Goal: Task Accomplishment & Management: Use online tool/utility

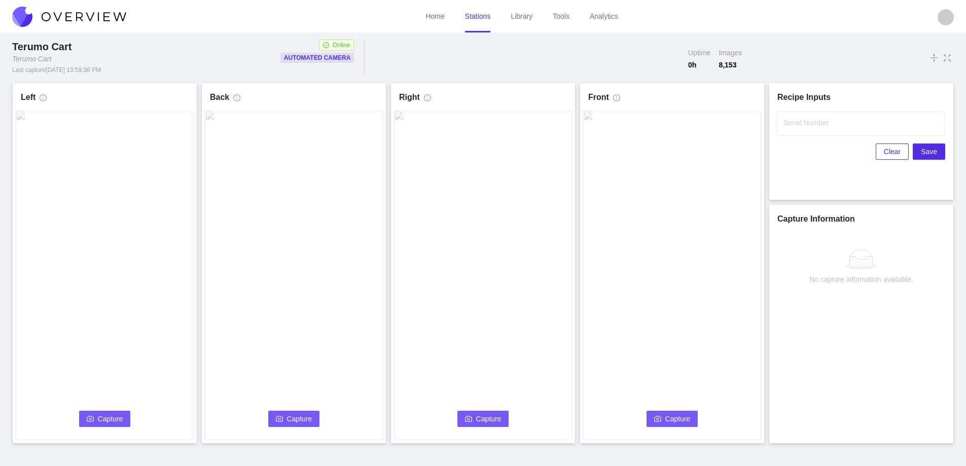
click at [101, 415] on span "Capture" at bounding box center [110, 418] width 25 height 11
click at [816, 122] on label "Serial Number" at bounding box center [806, 123] width 45 height 10
click at [816, 122] on input "Serial Number" at bounding box center [862, 124] width 168 height 24
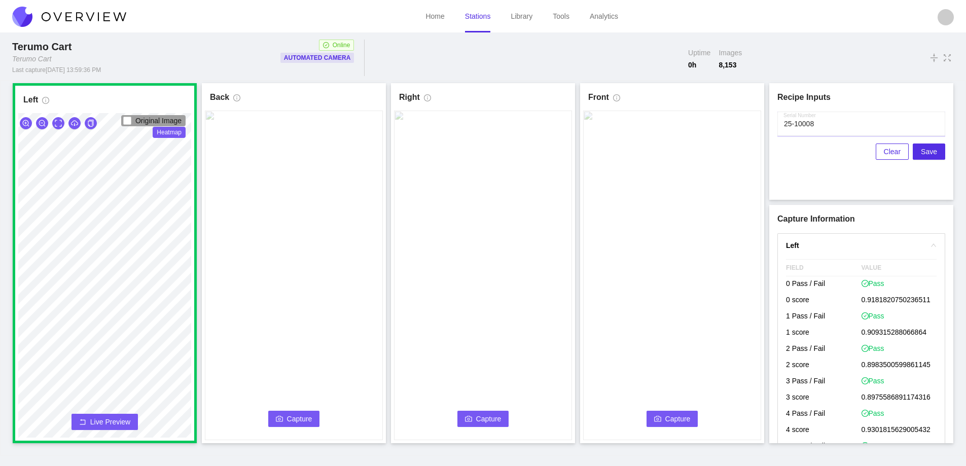
type input "25-10008"
click at [293, 419] on span "Capture" at bounding box center [299, 418] width 25 height 11
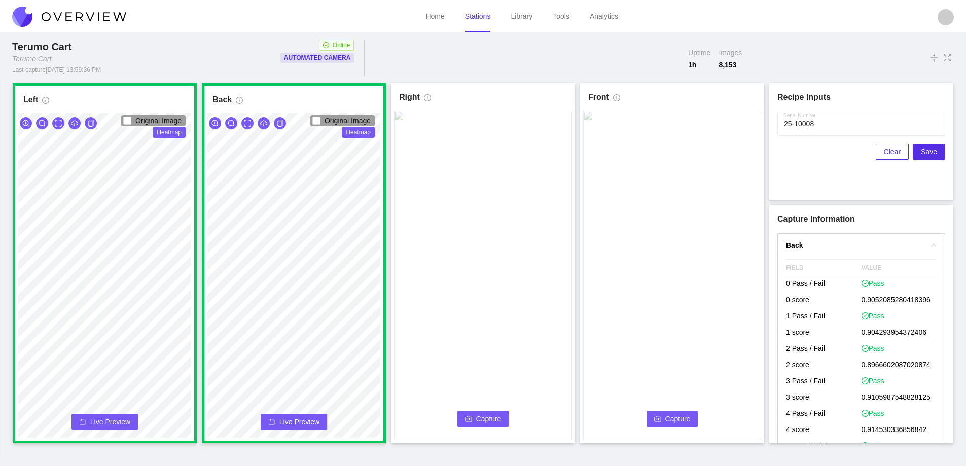
click at [492, 413] on span "Capture" at bounding box center [488, 418] width 25 height 11
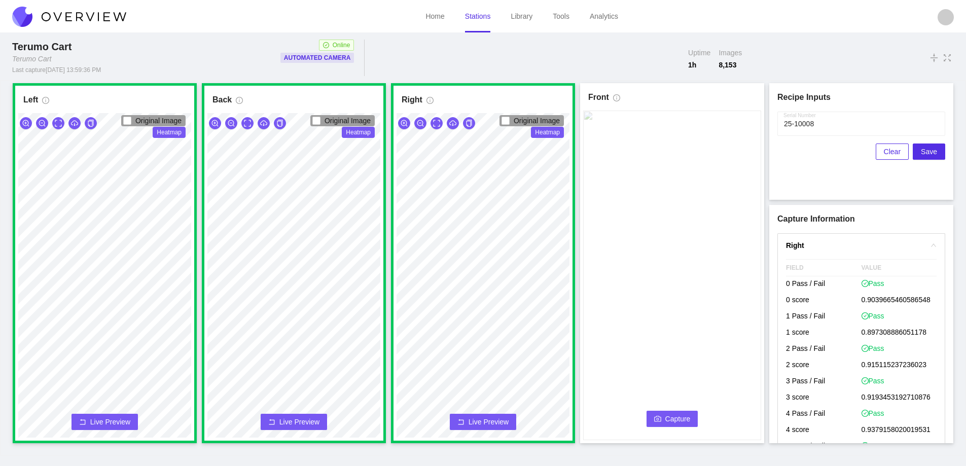
click at [673, 418] on span "Capture" at bounding box center [678, 418] width 25 height 11
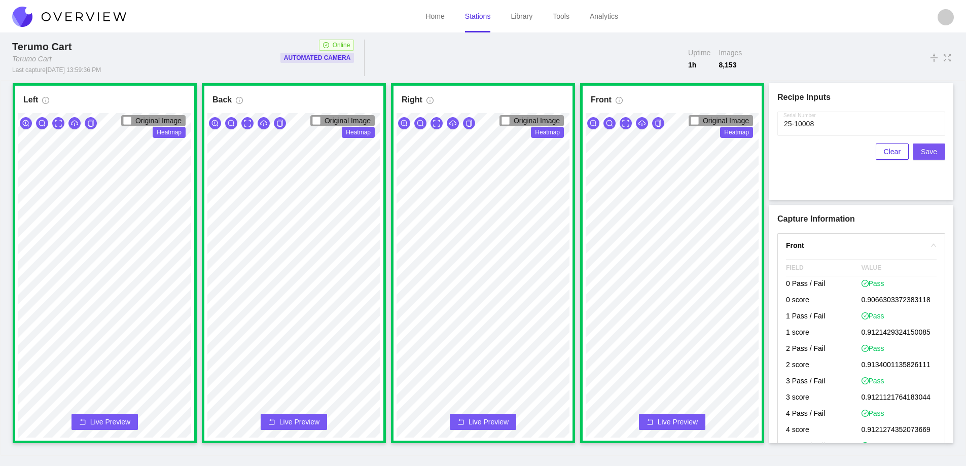
click at [927, 150] on span "Save" at bounding box center [929, 151] width 16 height 11
